Goal: Task Accomplishment & Management: Manage account settings

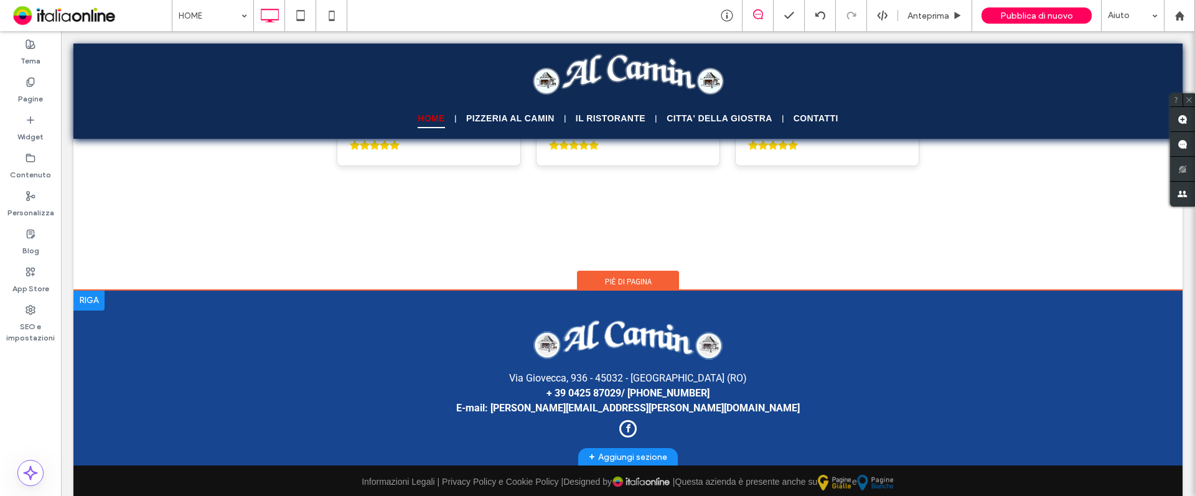
scroll to position [3365, 0]
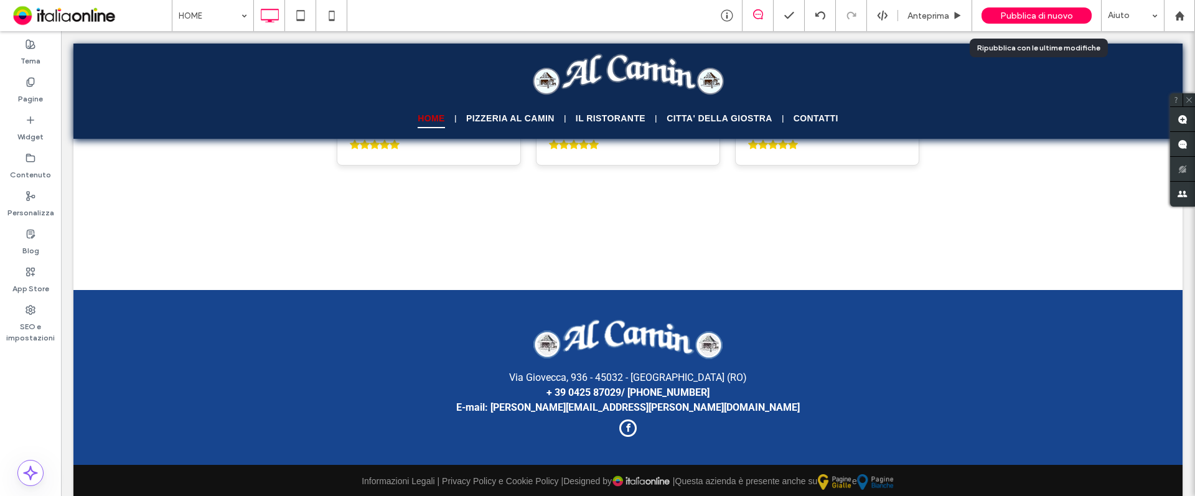
click at [1038, 17] on span "Pubblica di nuovo" at bounding box center [1036, 16] width 73 height 11
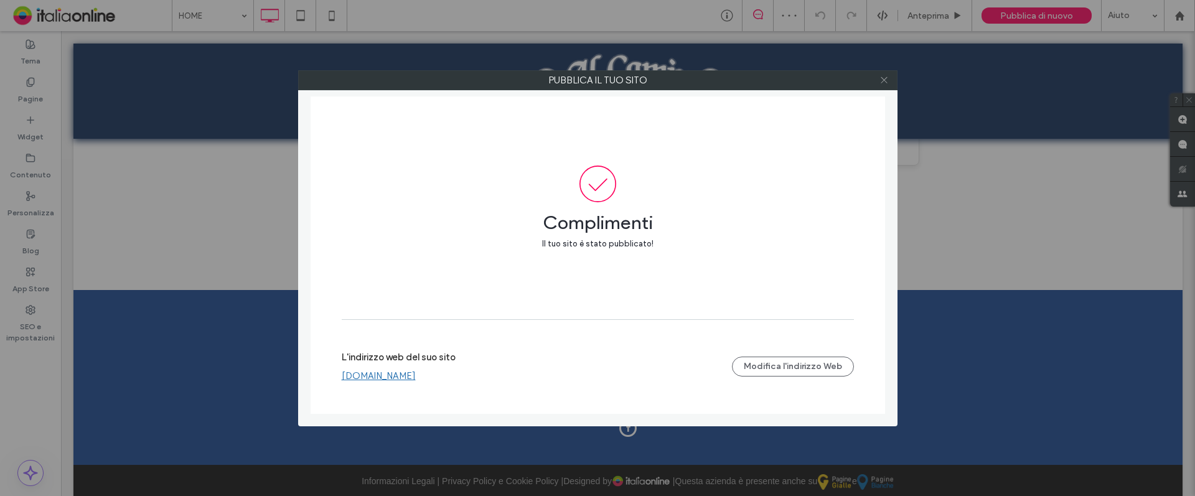
click at [885, 78] on icon at bounding box center [883, 79] width 9 height 9
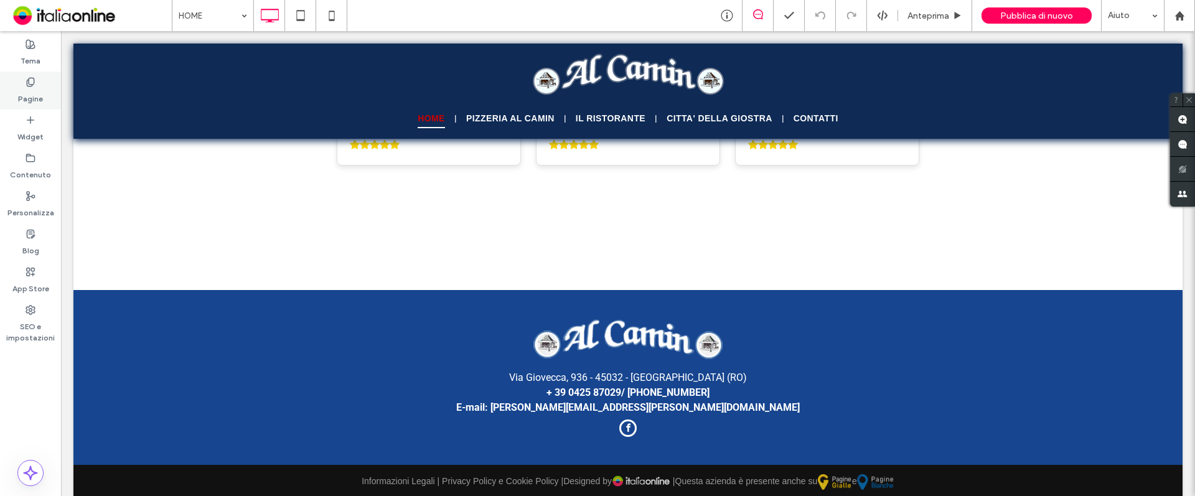
click at [29, 91] on label "Pagine" at bounding box center [30, 95] width 25 height 17
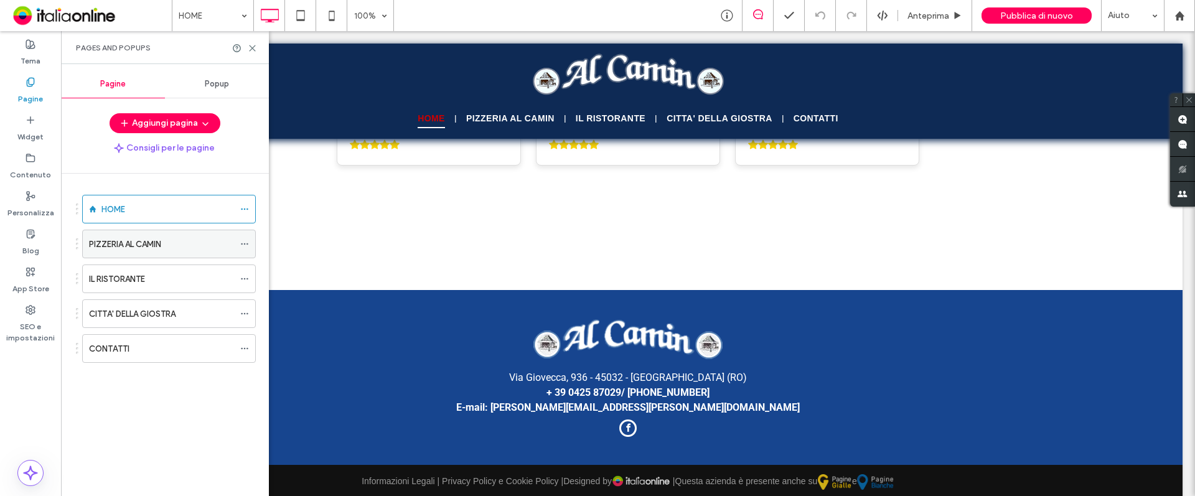
click at [156, 243] on label "PIZZERIA AL CAMIN" at bounding box center [125, 244] width 72 height 22
click at [255, 45] on icon at bounding box center [252, 48] width 9 height 9
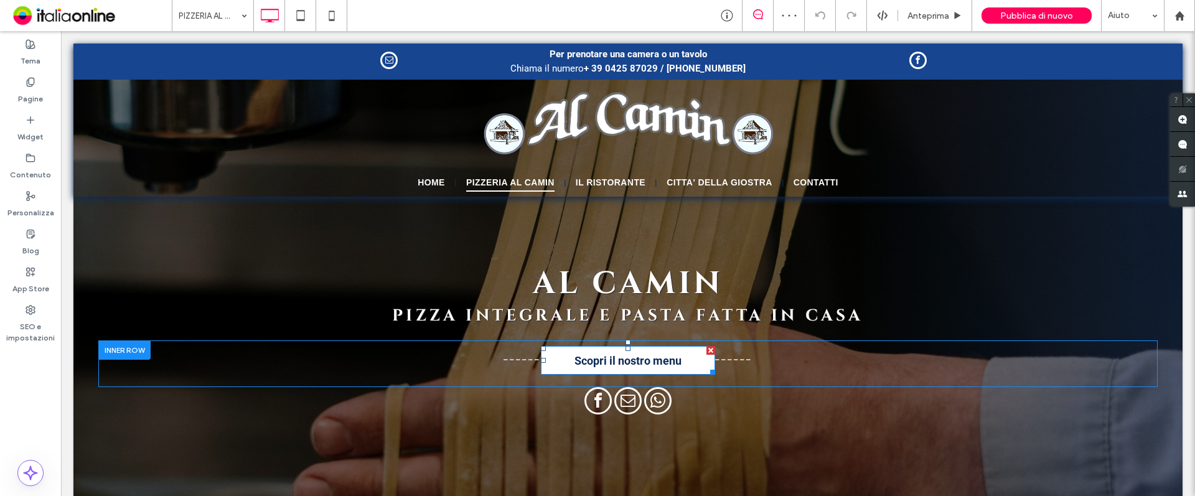
click at [687, 360] on link "Scopri il nostro menu" at bounding box center [628, 360] width 182 height 30
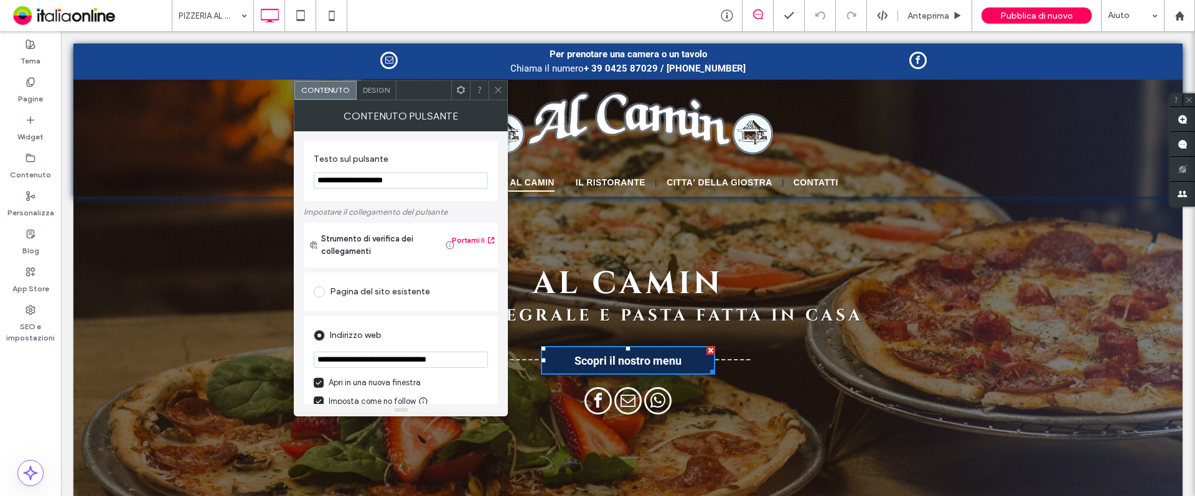
drag, startPoint x: 452, startPoint y: 82, endPoint x: 499, endPoint y: 93, distance: 48.6
click at [499, 93] on icon at bounding box center [498, 89] width 9 height 9
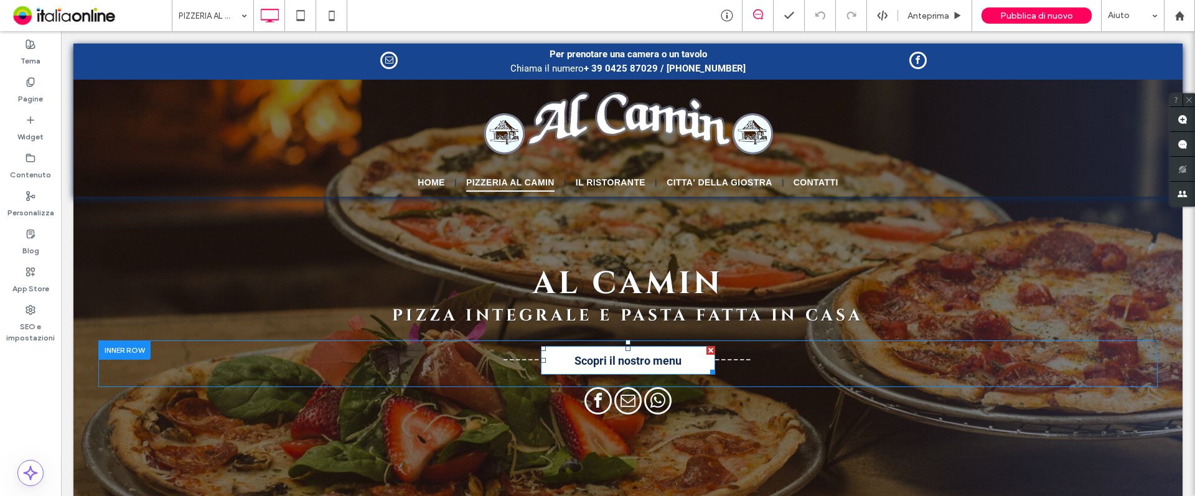
click at [710, 350] on div at bounding box center [714, 349] width 9 height 9
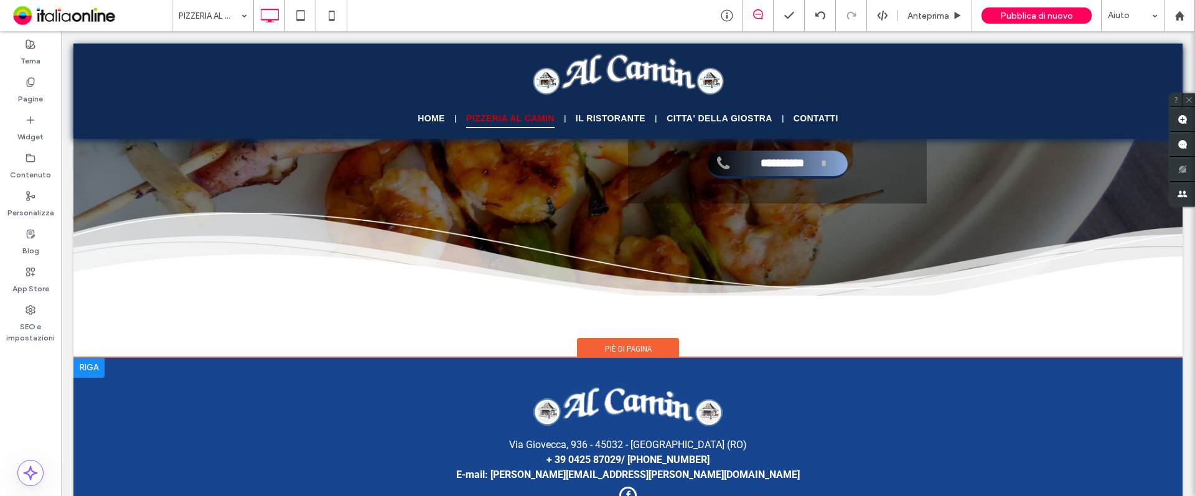
scroll to position [2385, 0]
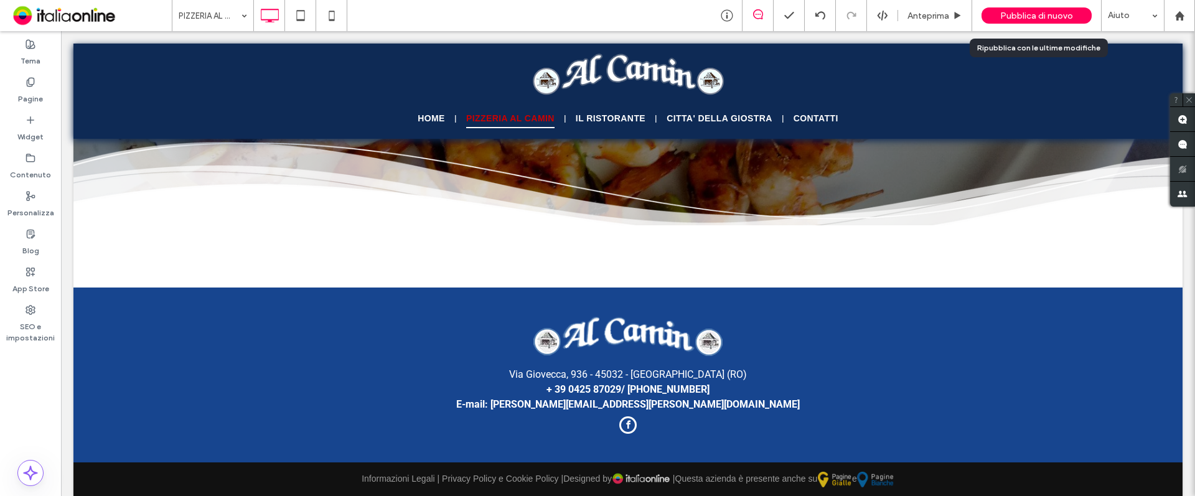
click at [1059, 9] on div "Pubblica di nuovo" at bounding box center [1037, 15] width 110 height 16
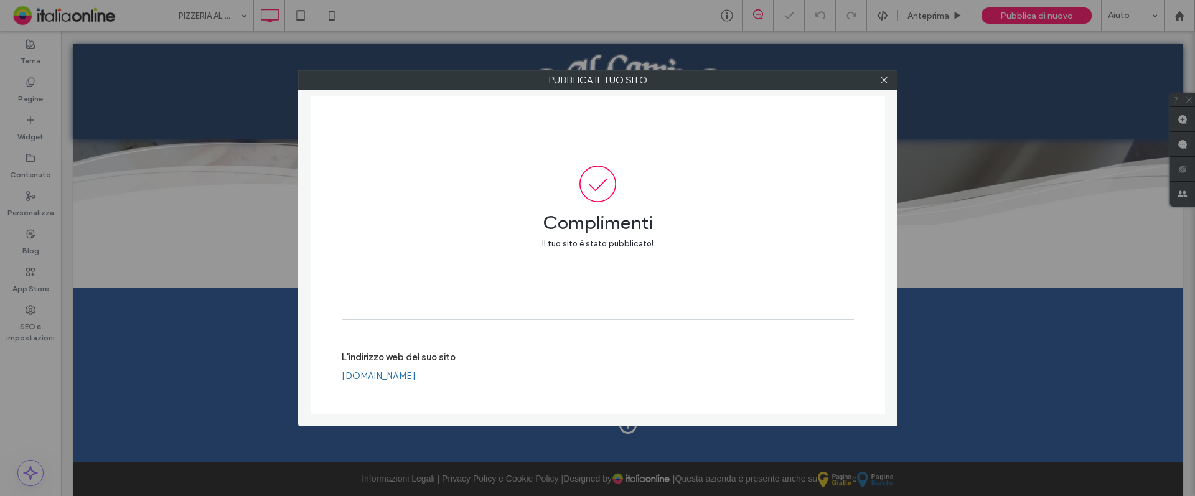
drag, startPoint x: 888, startPoint y: 82, endPoint x: 832, endPoint y: 112, distance: 64.3
click at [888, 81] on icon at bounding box center [883, 79] width 9 height 9
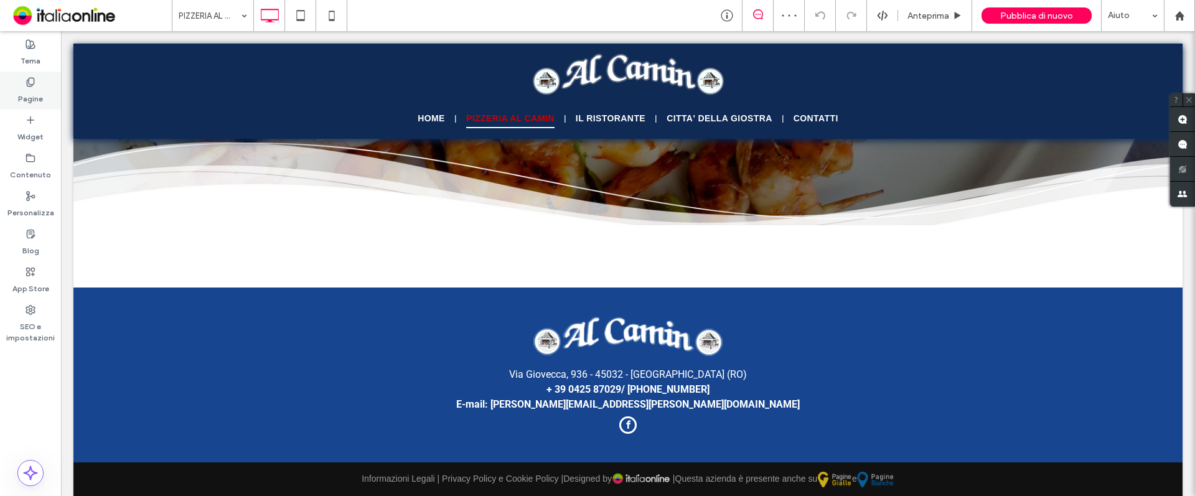
drag, startPoint x: 6, startPoint y: 123, endPoint x: 42, endPoint y: 87, distance: 50.6
click at [42, 87] on label "Pagine" at bounding box center [30, 95] width 25 height 17
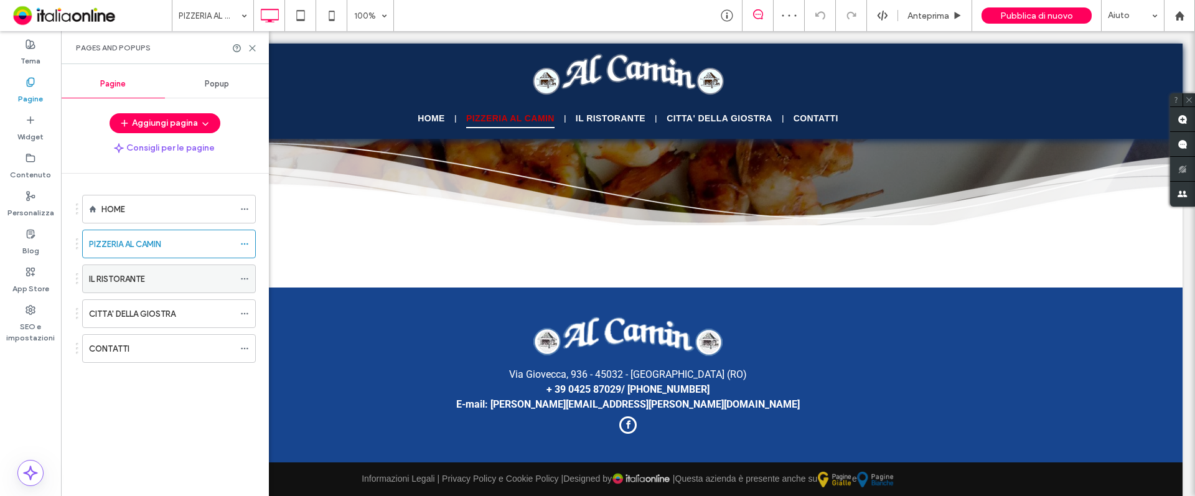
click at [136, 281] on label "IL RISTORANTE" at bounding box center [117, 279] width 56 height 22
click at [254, 49] on icon at bounding box center [252, 48] width 9 height 9
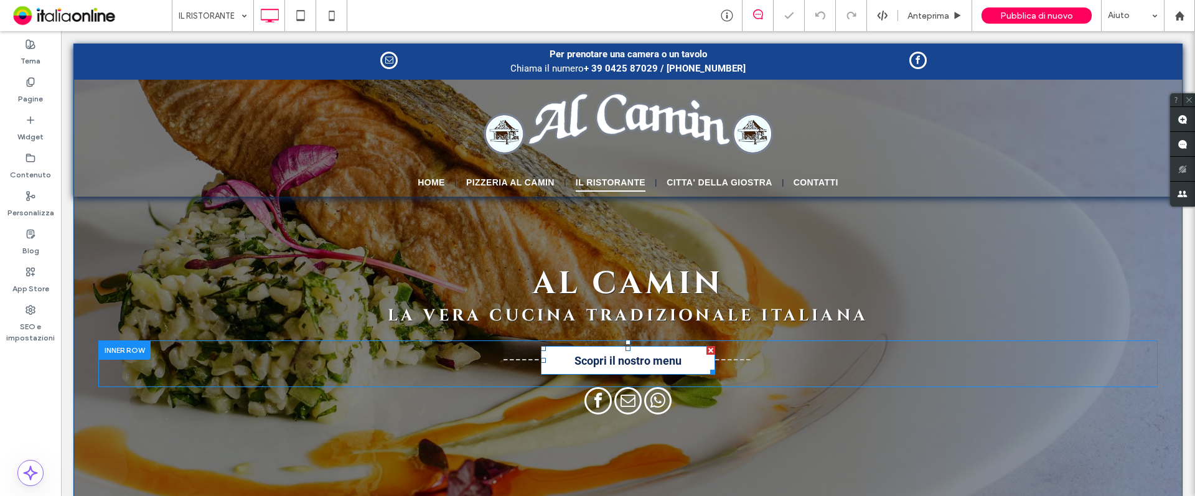
drag, startPoint x: 772, startPoint y: 371, endPoint x: 705, endPoint y: 352, distance: 70.4
click at [710, 352] on div at bounding box center [714, 349] width 9 height 9
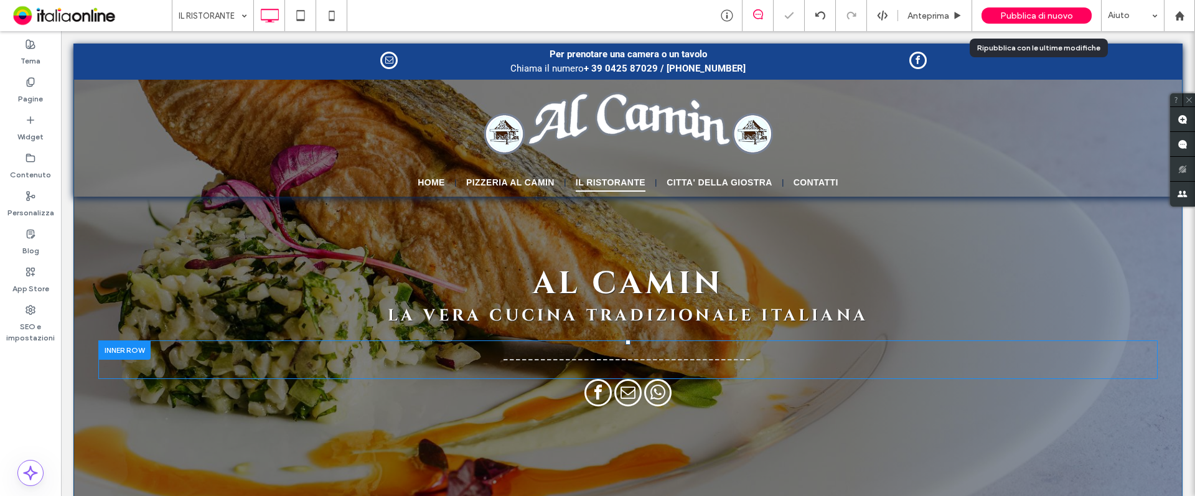
click at [1033, 20] on span "Pubblica di nuovo" at bounding box center [1036, 16] width 73 height 11
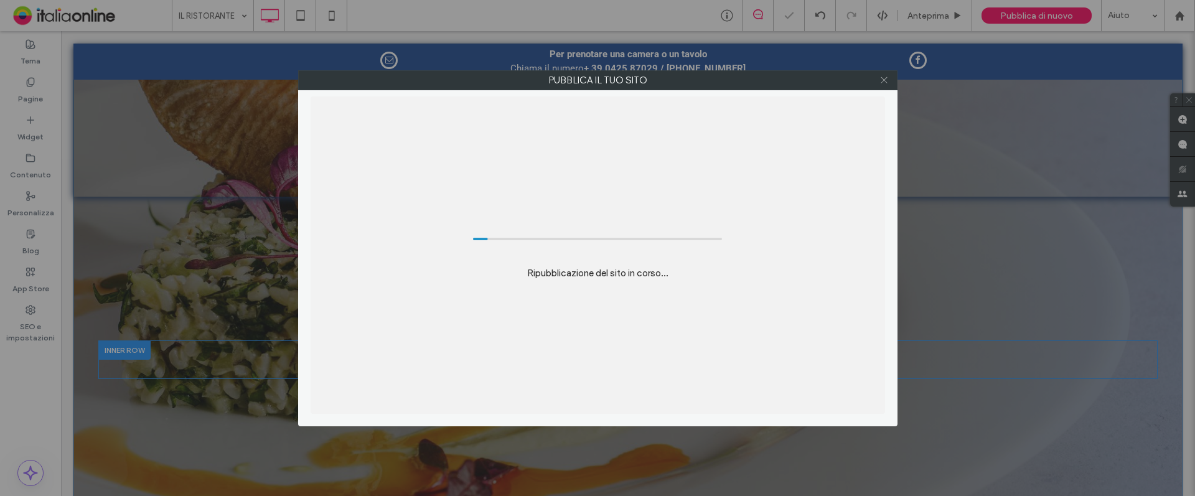
drag, startPoint x: 888, startPoint y: 80, endPoint x: 729, endPoint y: 245, distance: 228.9
click at [888, 80] on icon at bounding box center [883, 79] width 9 height 9
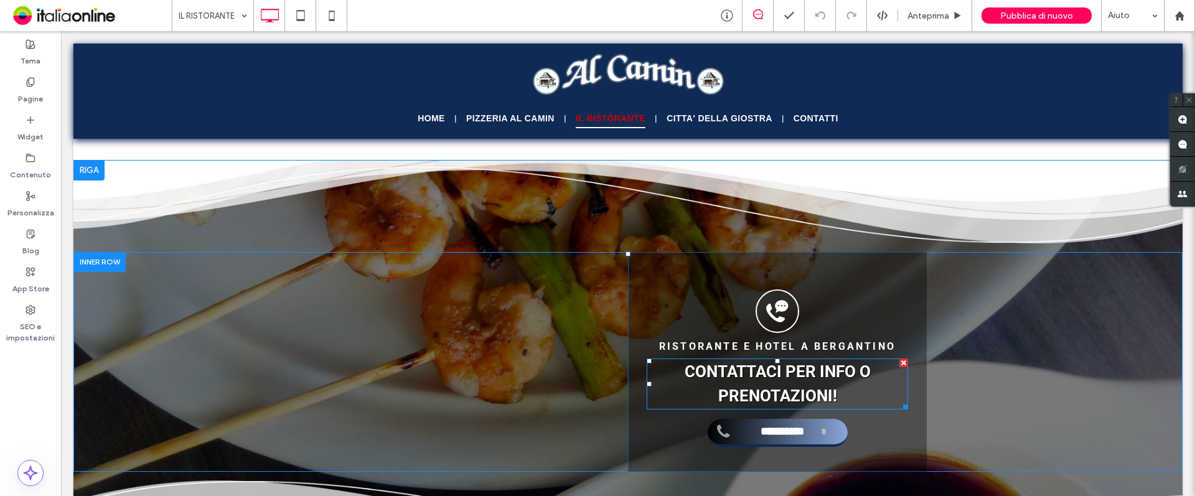
scroll to position [2583, 0]
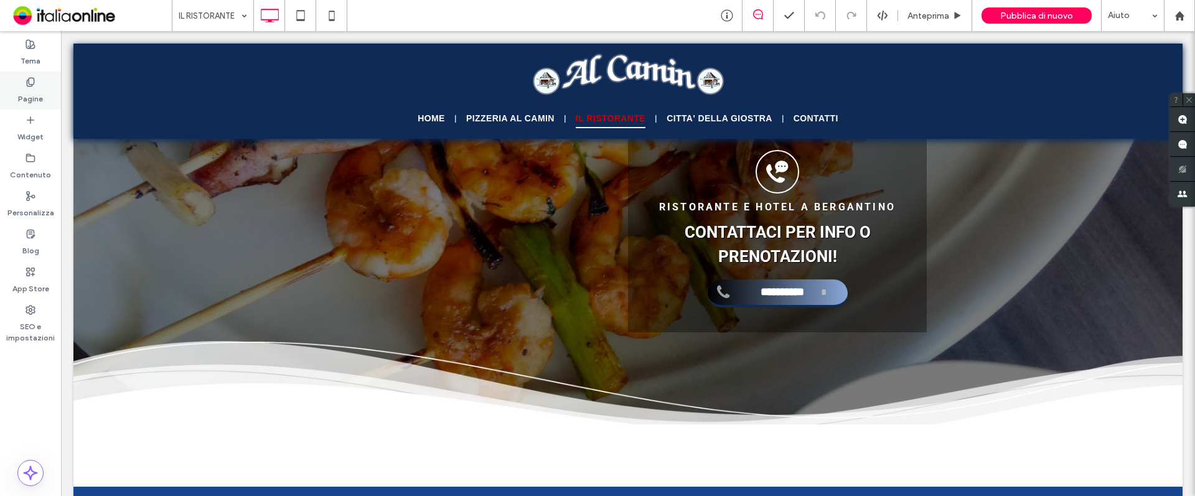
click at [37, 91] on label "Pagine" at bounding box center [30, 95] width 25 height 17
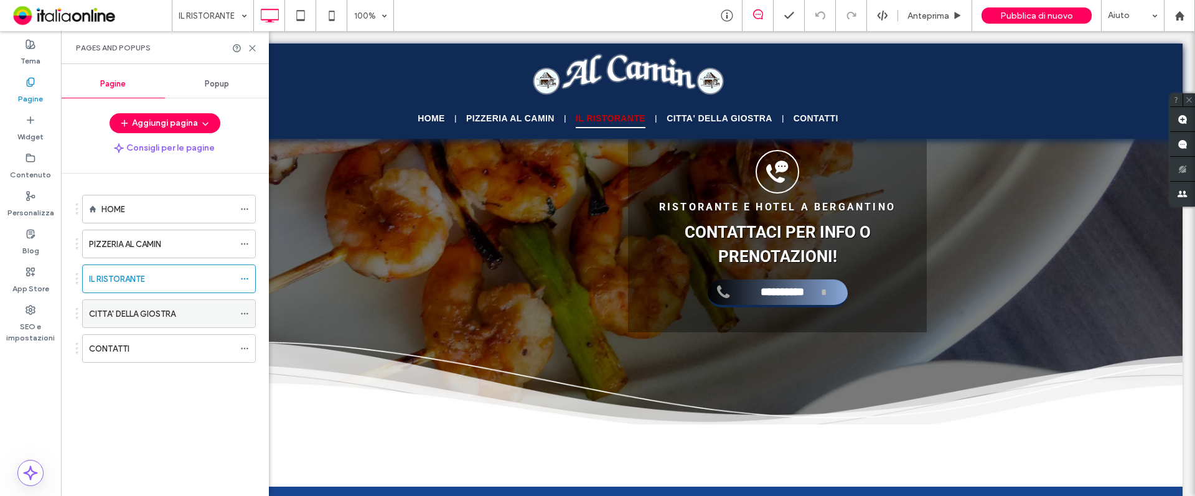
click at [172, 317] on label "CITTA' DELLA GIOSTRA" at bounding box center [132, 314] width 87 height 22
click at [253, 47] on use at bounding box center [253, 48] width 6 height 6
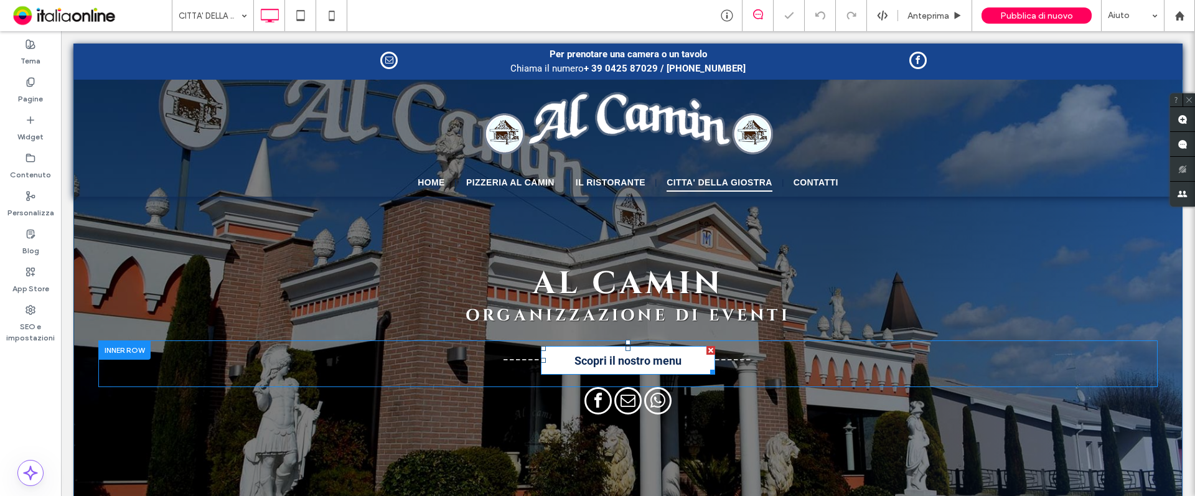
click at [710, 352] on div at bounding box center [714, 349] width 9 height 9
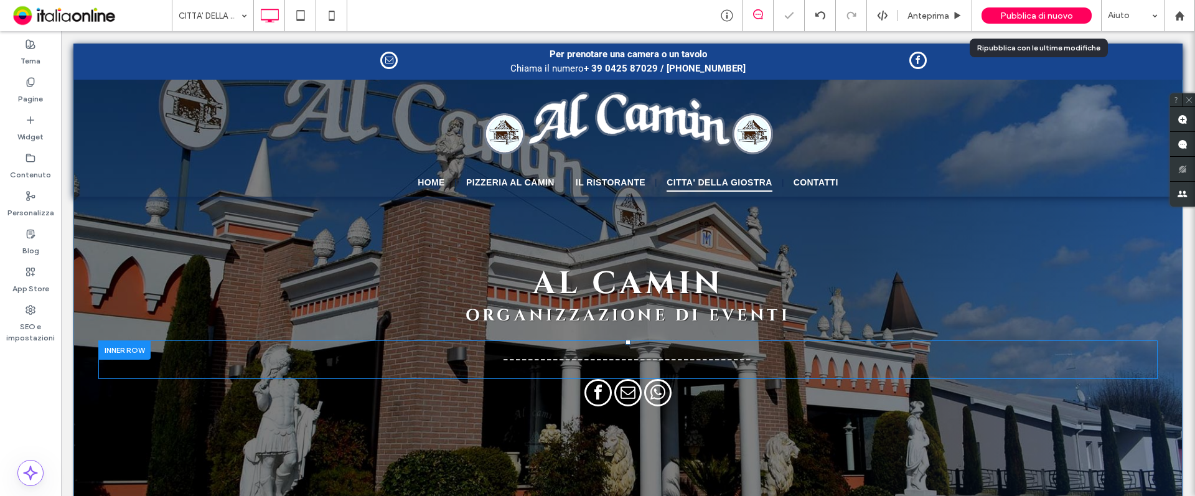
drag, startPoint x: 1038, startPoint y: 12, endPoint x: 1023, endPoint y: 27, distance: 21.1
click at [1038, 12] on span "Pubblica di nuovo" at bounding box center [1036, 16] width 73 height 11
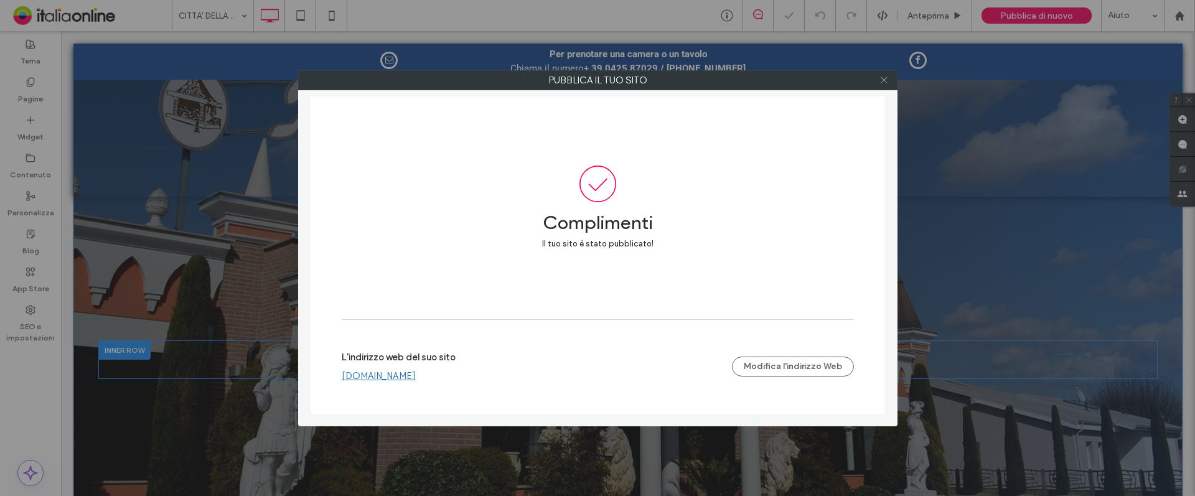
click at [887, 82] on icon at bounding box center [883, 79] width 9 height 9
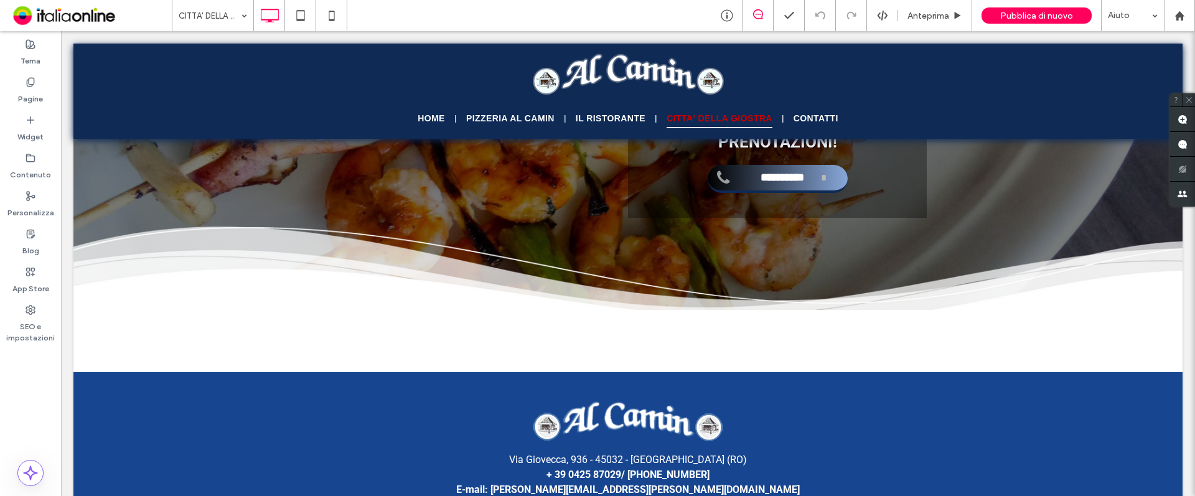
scroll to position [3019, 0]
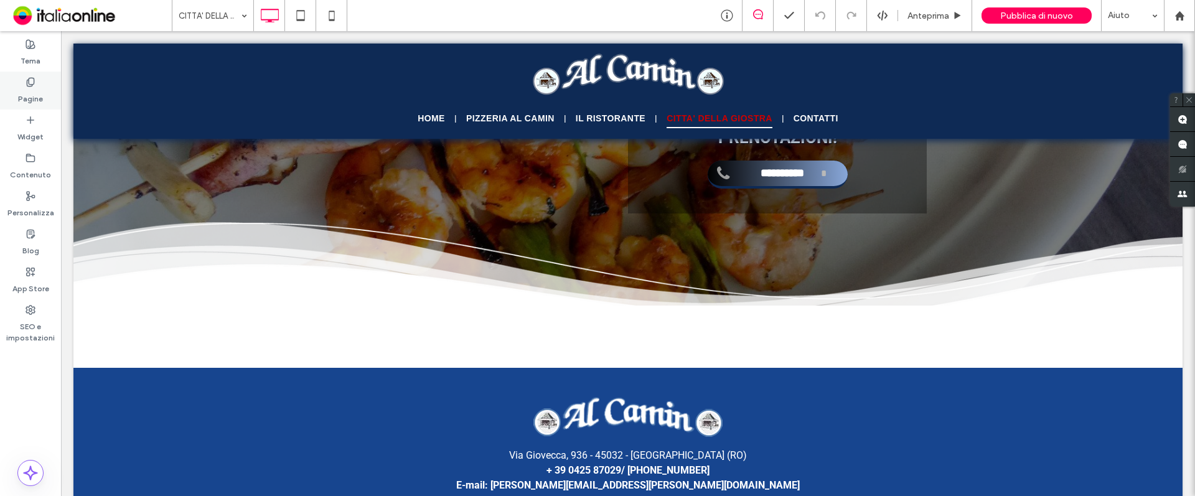
click at [35, 82] on icon at bounding box center [31, 82] width 10 height 10
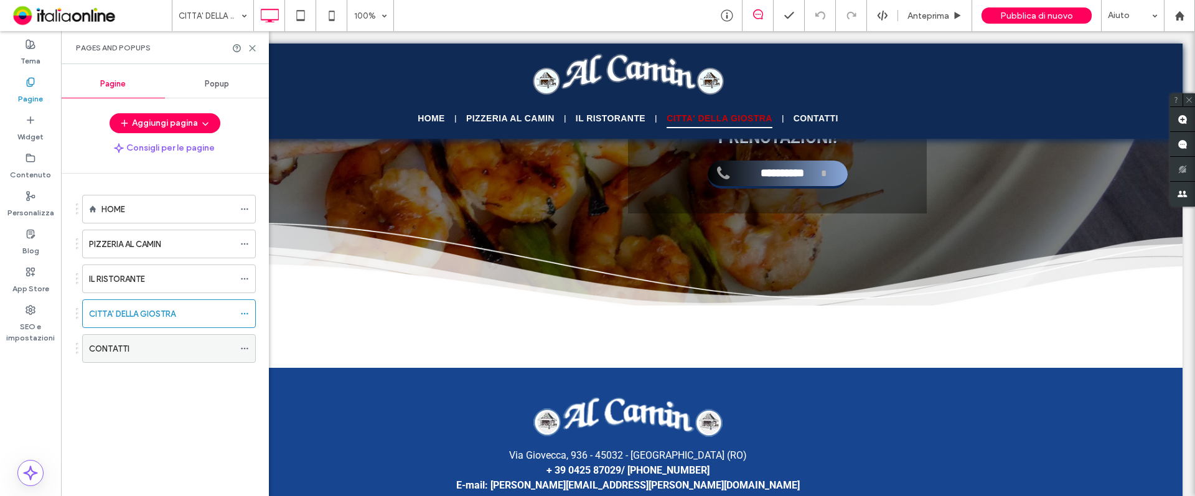
click at [136, 350] on div "CONTATTI" at bounding box center [161, 348] width 145 height 13
click at [256, 48] on div at bounding box center [597, 248] width 1195 height 496
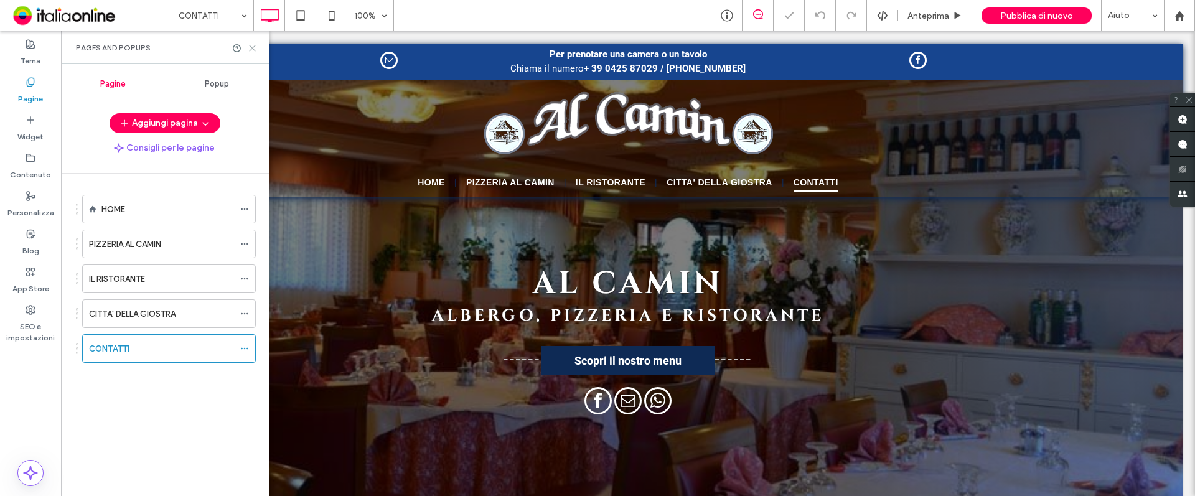
click at [251, 49] on use at bounding box center [253, 48] width 6 height 6
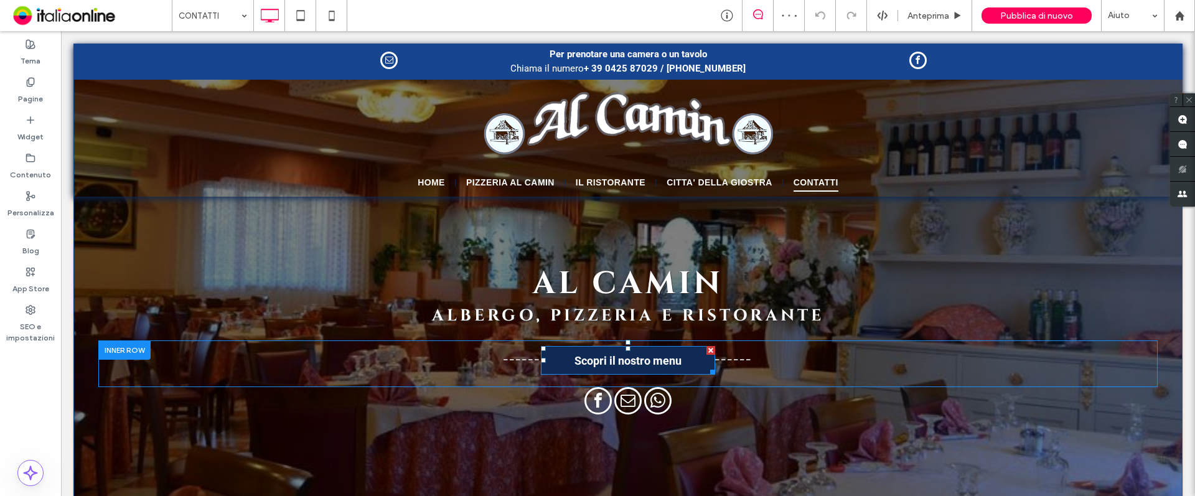
drag, startPoint x: 710, startPoint y: 350, endPoint x: 659, endPoint y: 357, distance: 51.0
click at [710, 350] on div at bounding box center [714, 349] width 9 height 9
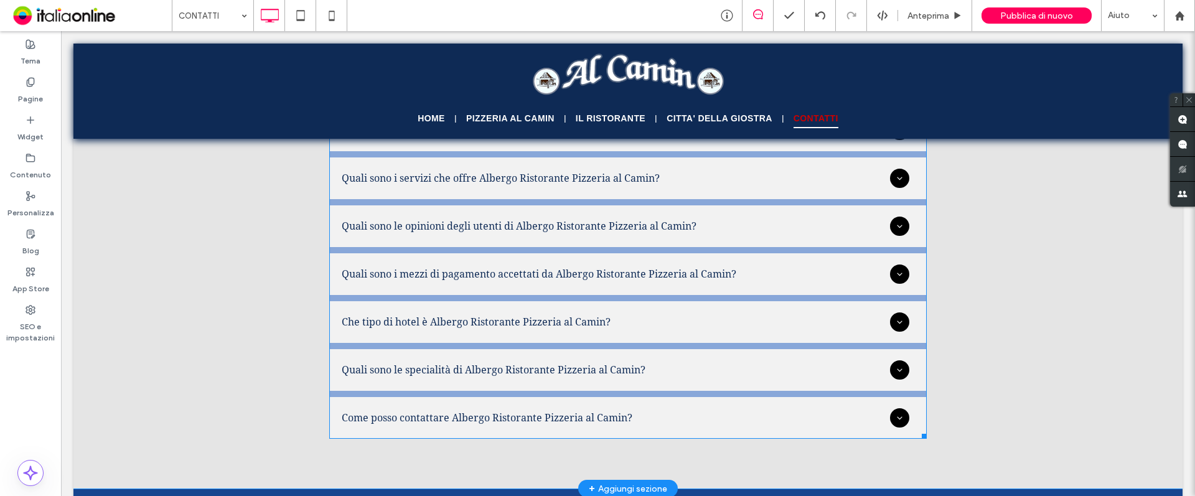
scroll to position [1463, 0]
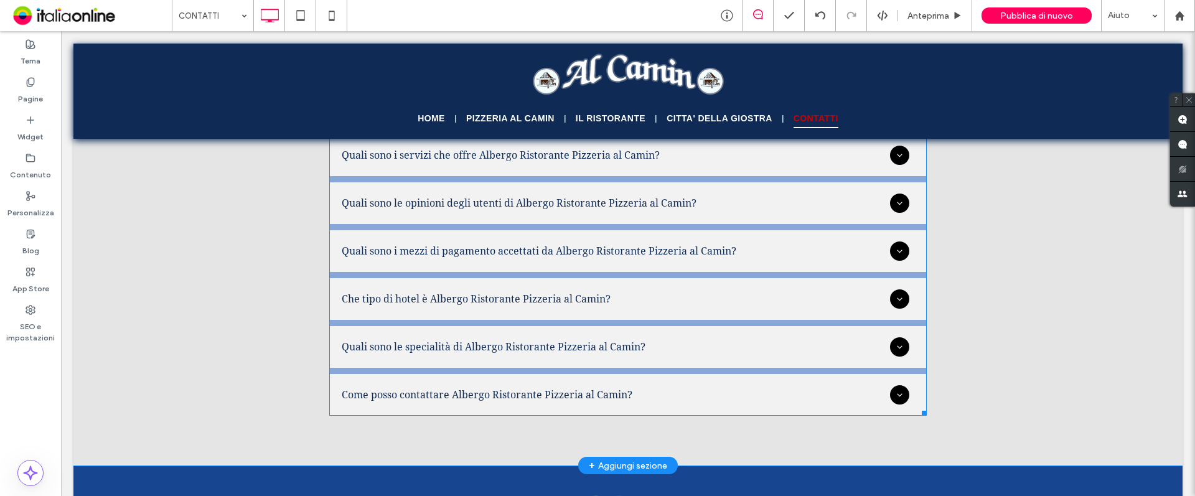
click at [899, 347] on span at bounding box center [628, 227] width 598 height 377
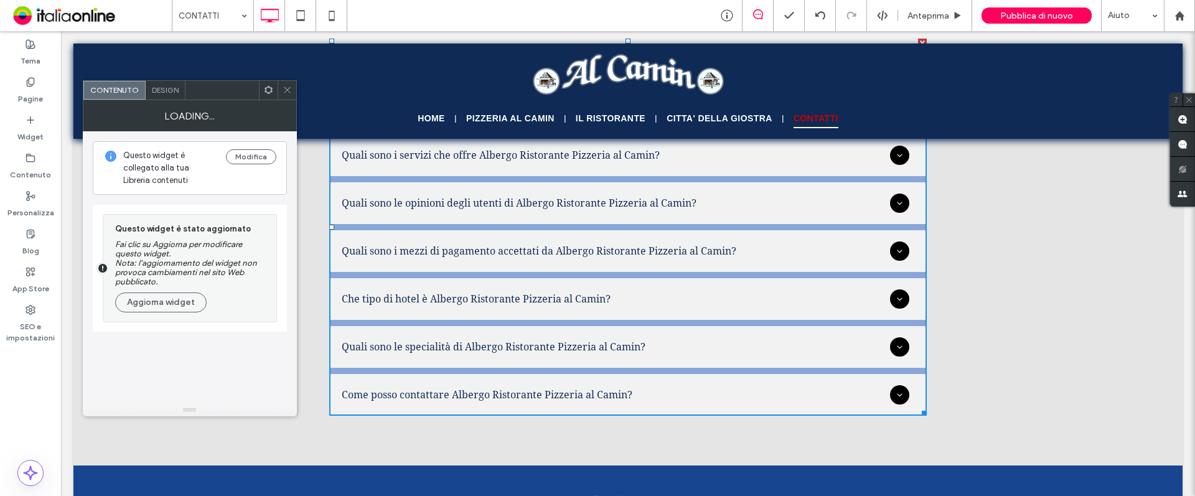
click at [289, 99] on div "Contenuto Design" at bounding box center [190, 90] width 214 height 20
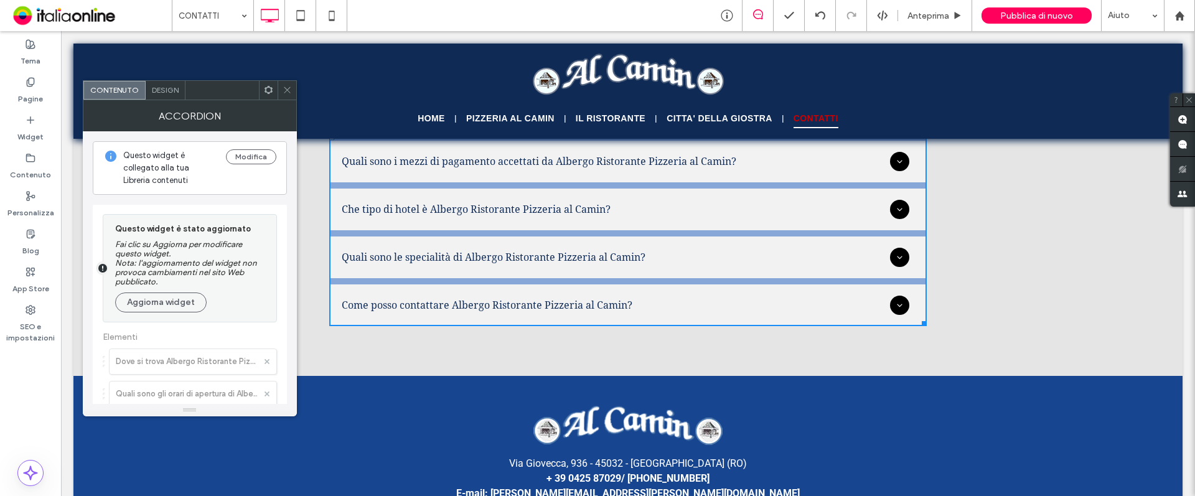
scroll to position [1556, 0]
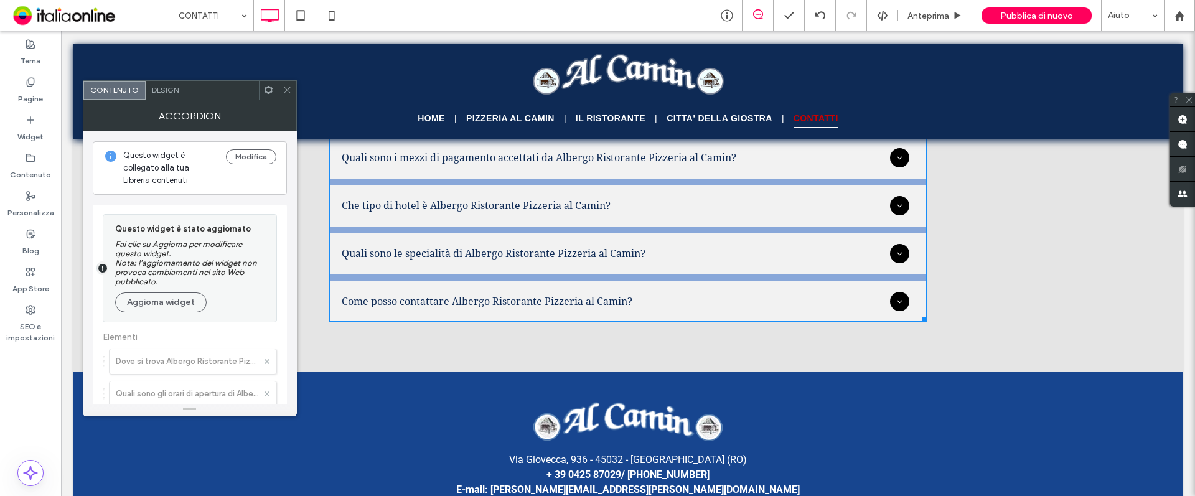
click at [287, 88] on icon at bounding box center [287, 89] width 9 height 9
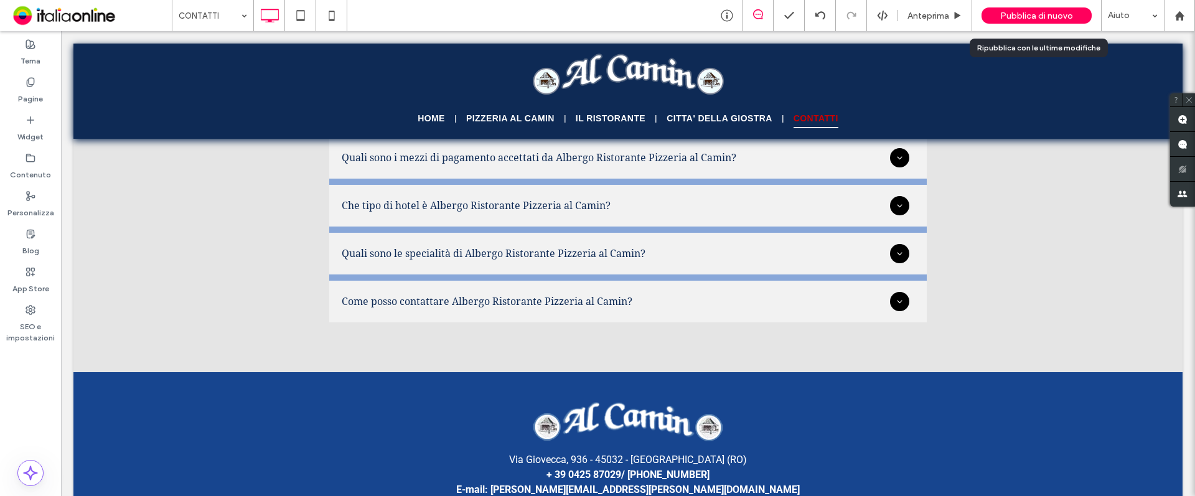
click at [1041, 11] on span "Pubblica di nuovo" at bounding box center [1036, 16] width 73 height 11
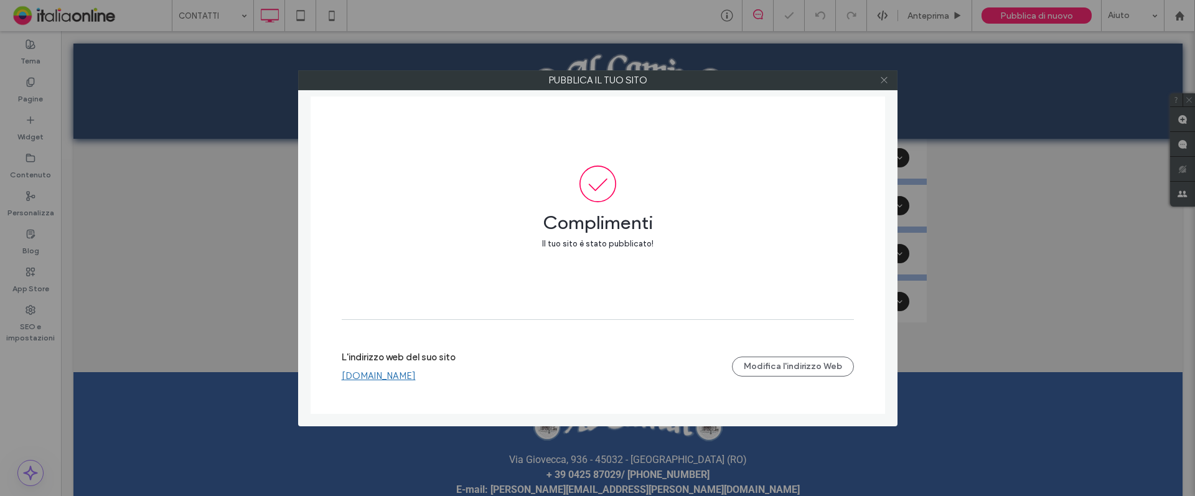
click at [886, 80] on icon at bounding box center [883, 79] width 9 height 9
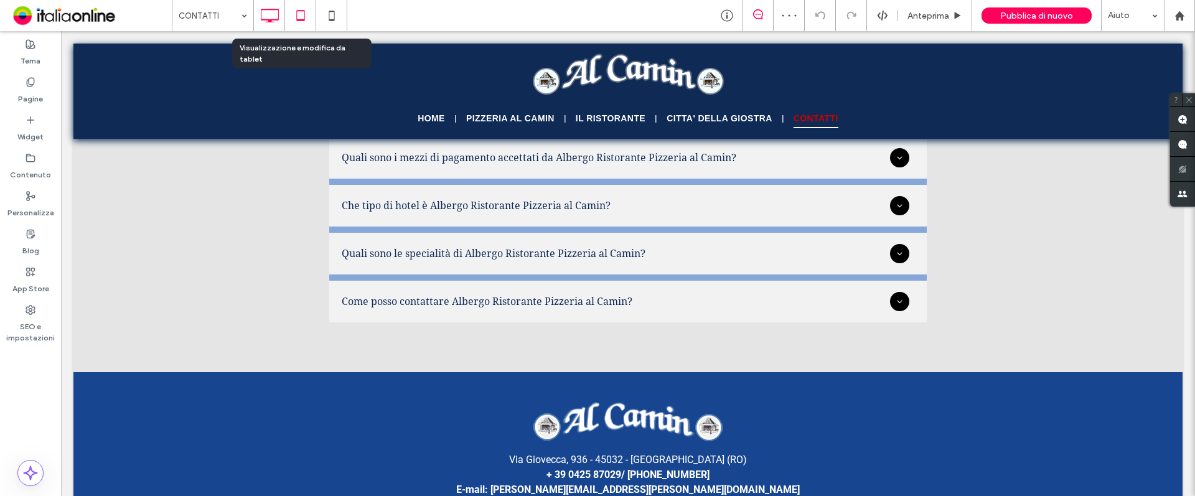
click at [301, 13] on icon at bounding box center [300, 15] width 25 height 25
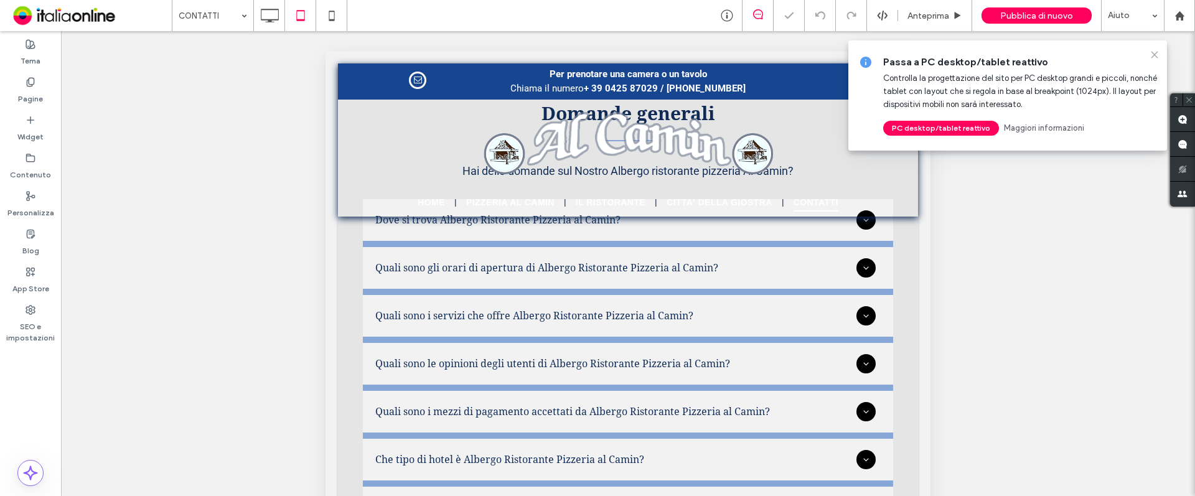
click at [1158, 54] on icon at bounding box center [1155, 55] width 10 height 10
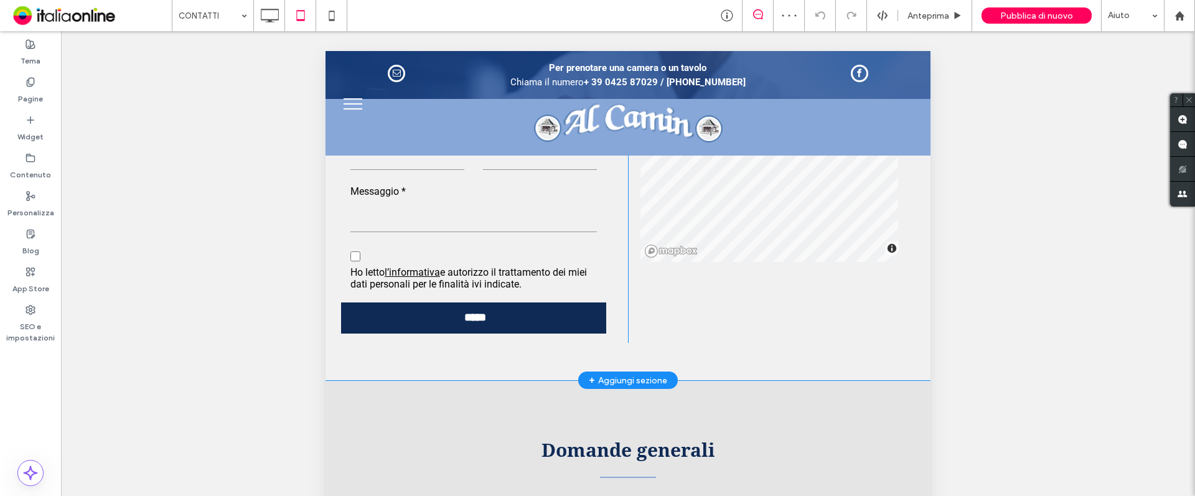
scroll to position [1058, 0]
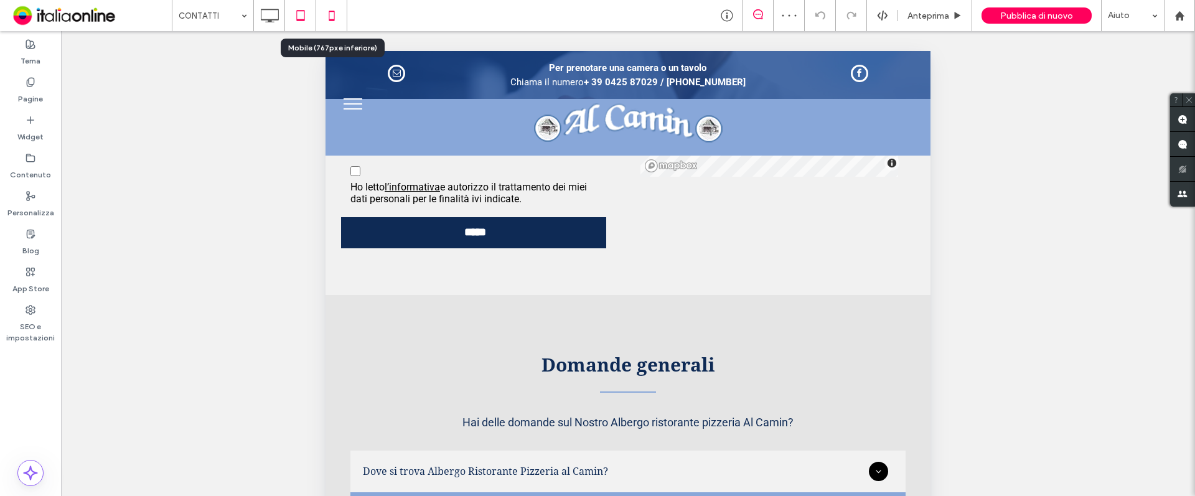
drag, startPoint x: 332, startPoint y: 10, endPoint x: 635, endPoint y: 279, distance: 405.7
click at [332, 10] on icon at bounding box center [331, 15] width 25 height 25
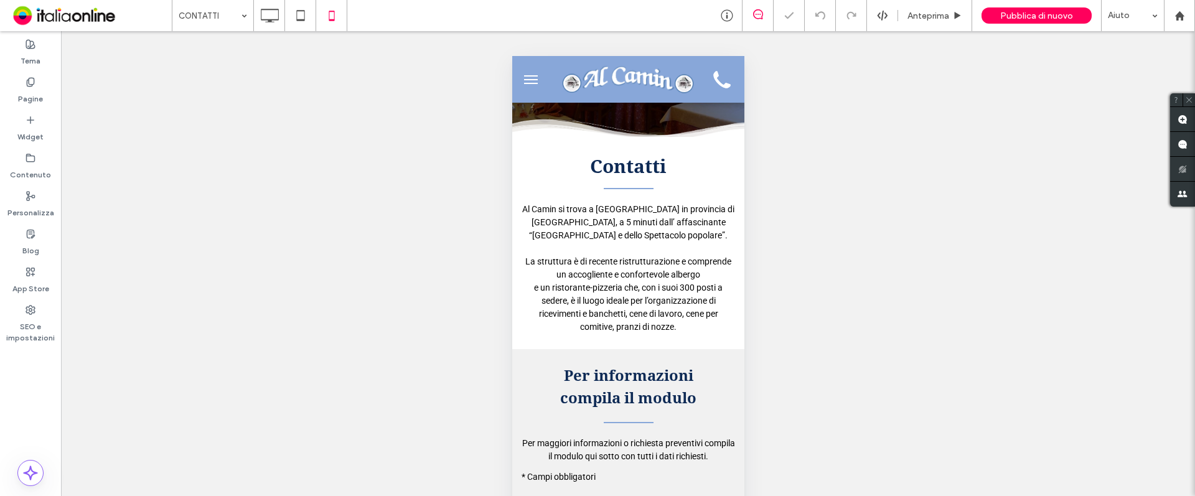
scroll to position [0, 0]
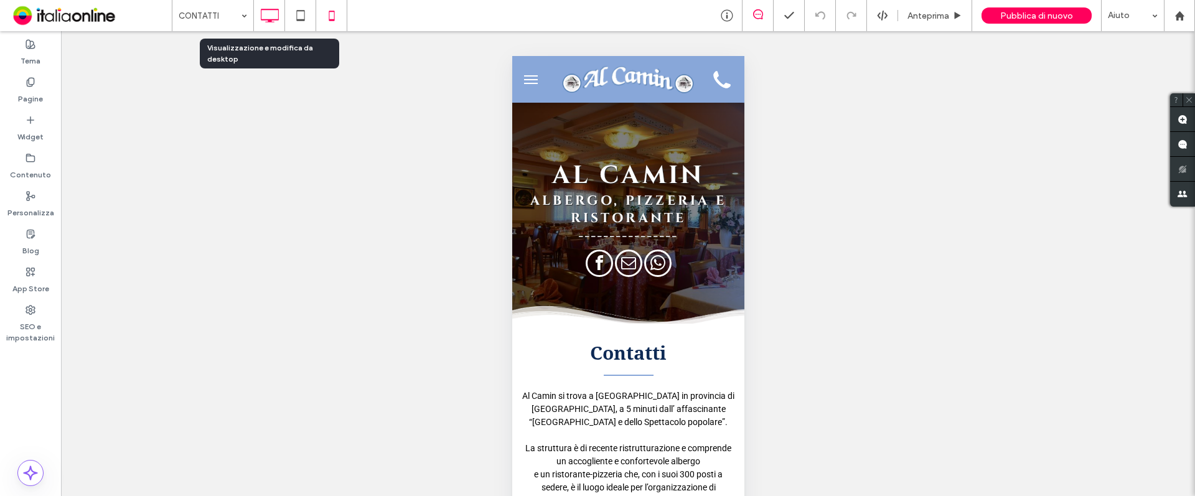
click at [267, 20] on use at bounding box center [270, 16] width 18 height 14
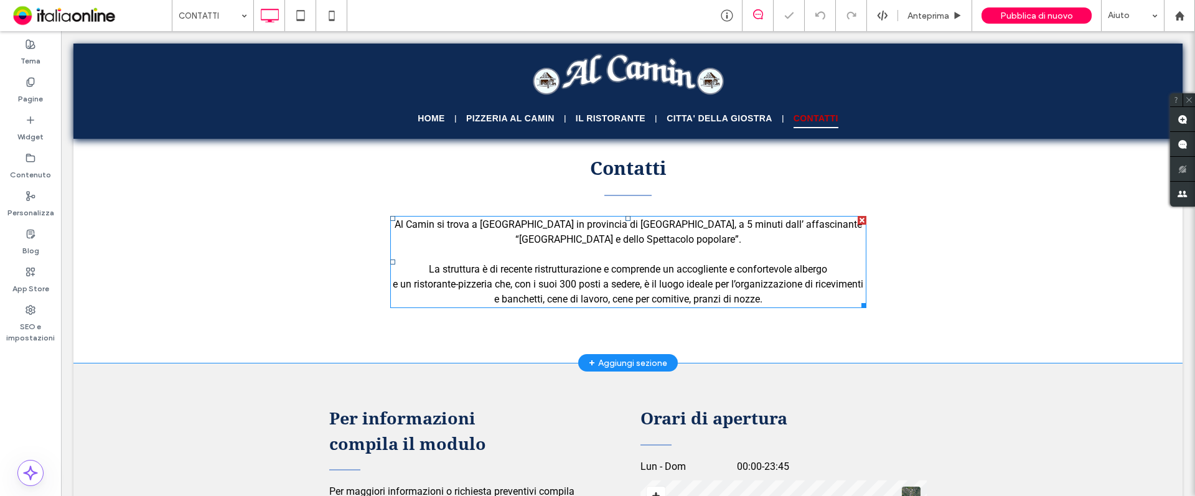
scroll to position [716, 0]
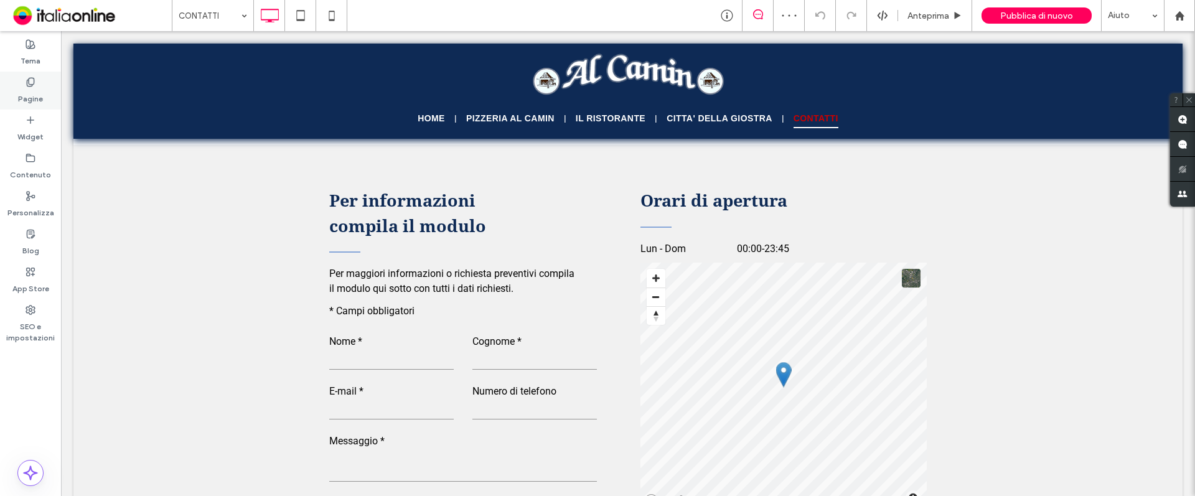
drag, startPoint x: 10, startPoint y: 149, endPoint x: 26, endPoint y: 97, distance: 54.0
click at [26, 97] on label "Pagine" at bounding box center [30, 95] width 25 height 17
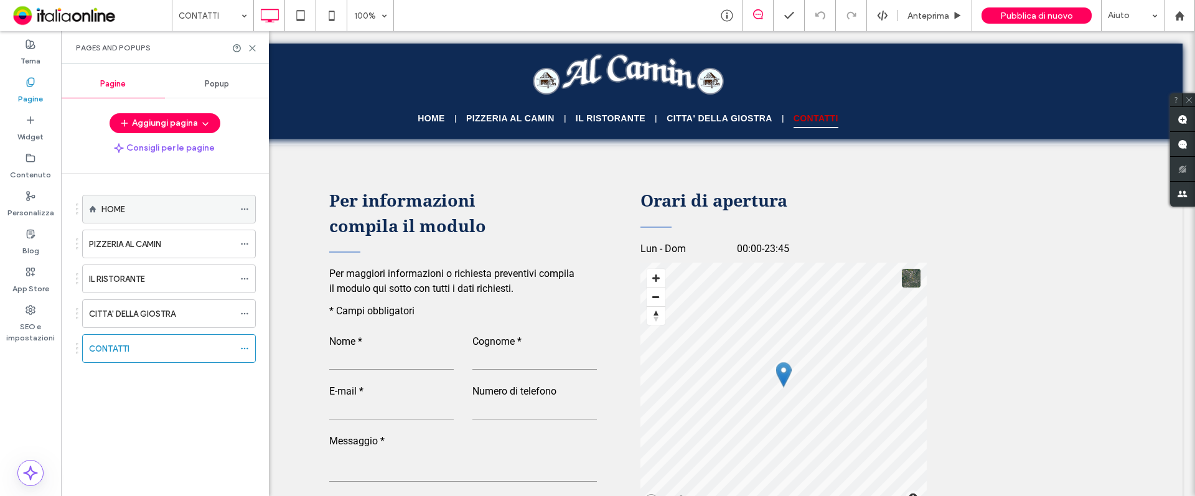
click at [117, 208] on label "HOME" at bounding box center [113, 210] width 24 height 22
click at [255, 47] on div at bounding box center [597, 248] width 1195 height 496
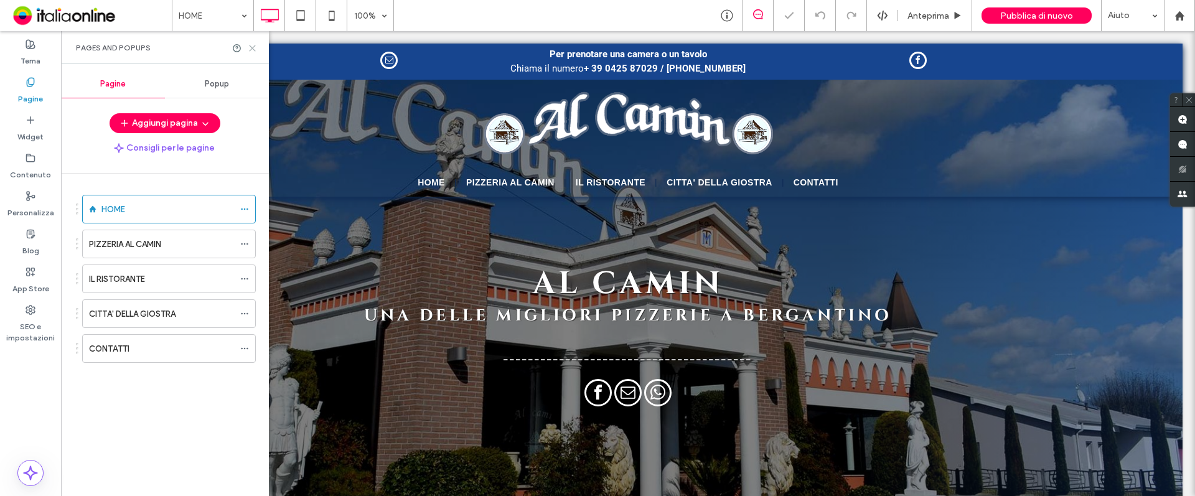
click at [250, 50] on icon at bounding box center [252, 48] width 9 height 9
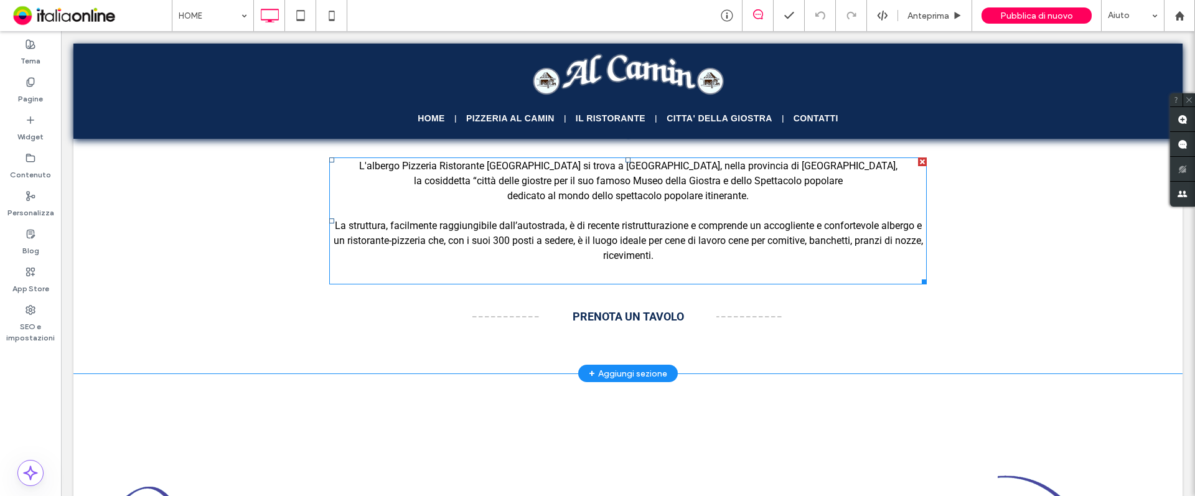
scroll to position [654, 0]
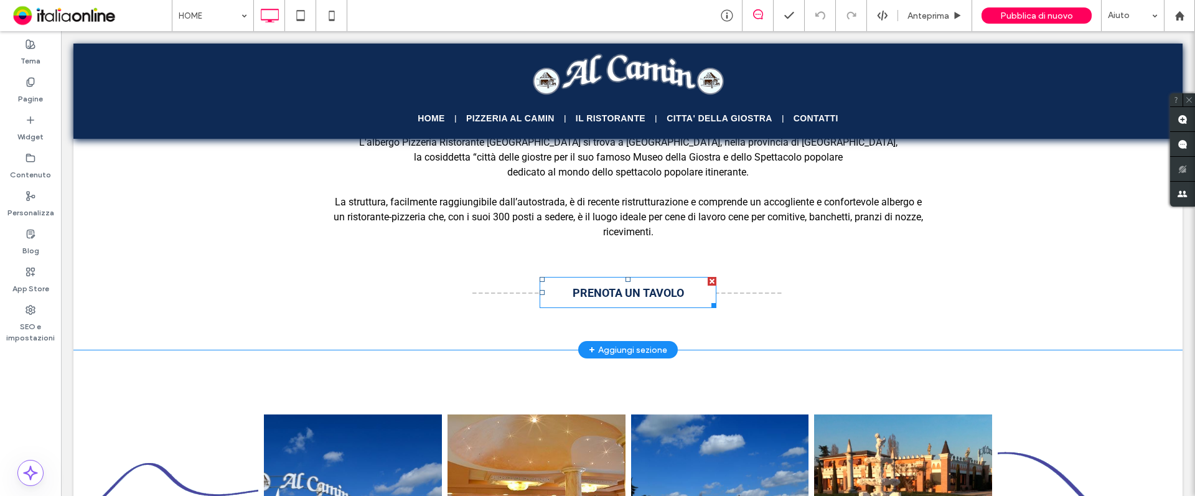
click at [622, 288] on span "PRENOTA UN TAVOLO" at bounding box center [628, 293] width 111 height 26
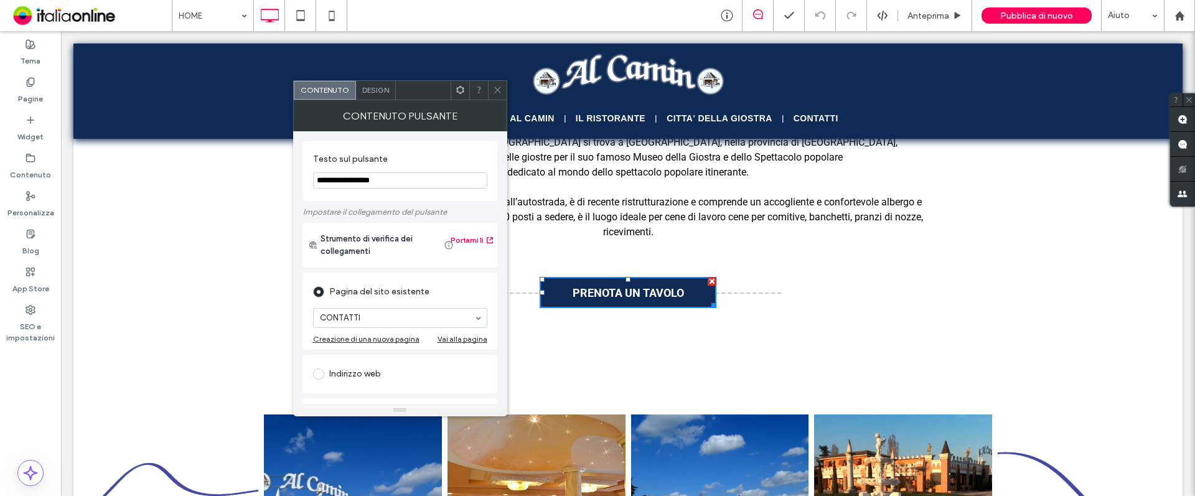
click at [499, 90] on icon at bounding box center [497, 89] width 9 height 9
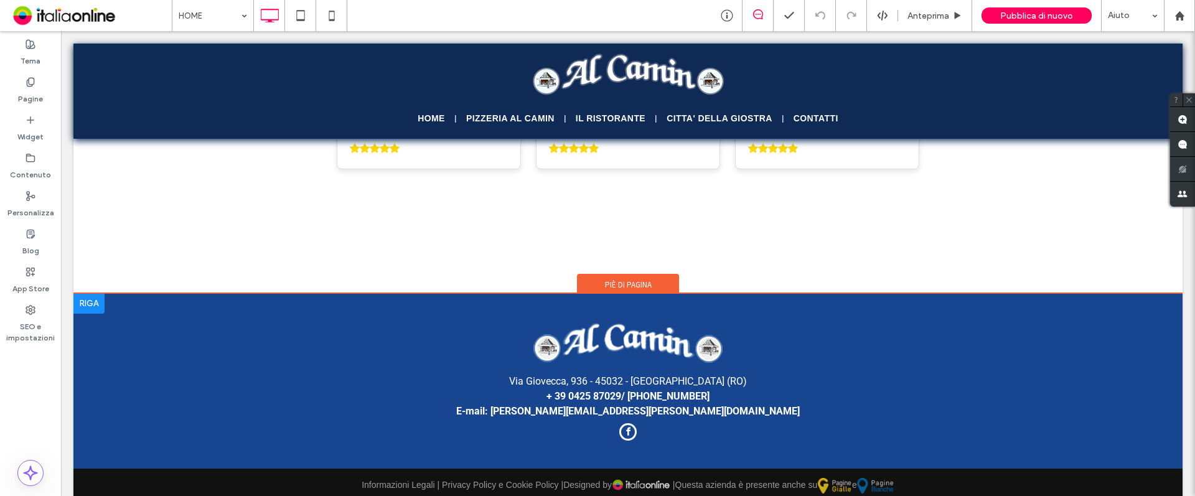
scroll to position [3365, 0]
